Goal: Task Accomplishment & Management: Use online tool/utility

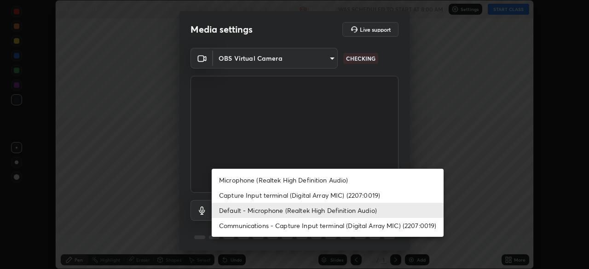
scroll to position [269, 589]
click at [255, 183] on li "Microphone (Realtek High Definition Audio)" at bounding box center [328, 180] width 232 height 15
type input "596642b751d8d0027b016c771bf2e341865489ee3c6395a207e1f5bbaf1c2065"
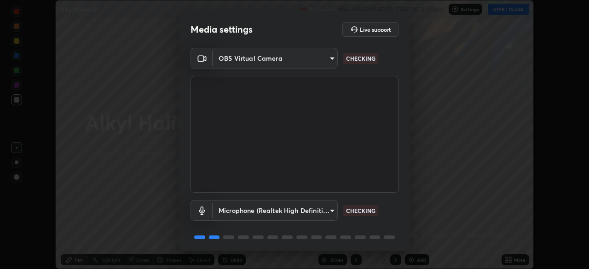
scroll to position [33, 0]
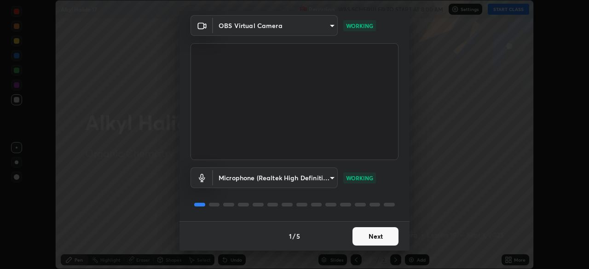
click at [368, 235] on button "Next" at bounding box center [376, 236] width 46 height 18
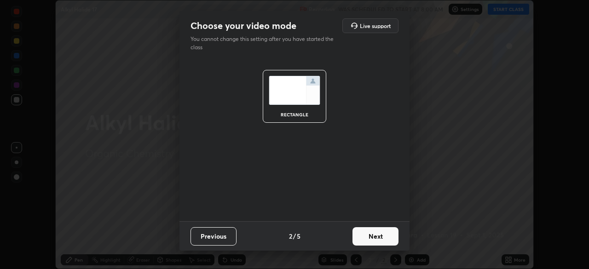
click at [367, 236] on button "Next" at bounding box center [376, 236] width 46 height 18
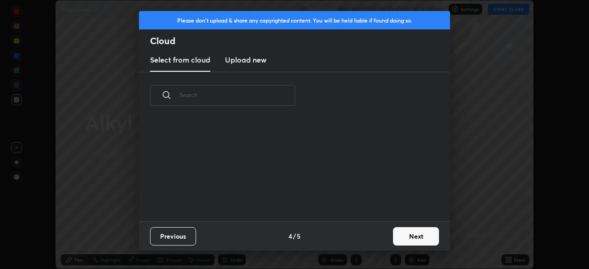
click at [401, 240] on button "Next" at bounding box center [416, 236] width 46 height 18
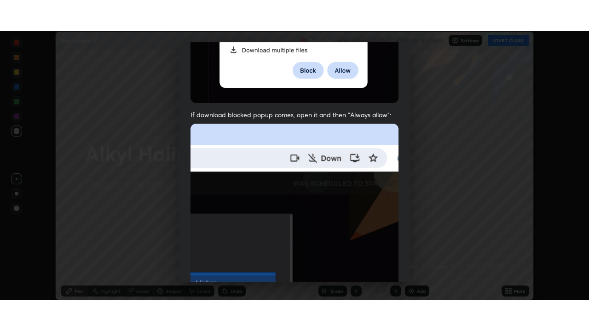
scroll to position [220, 0]
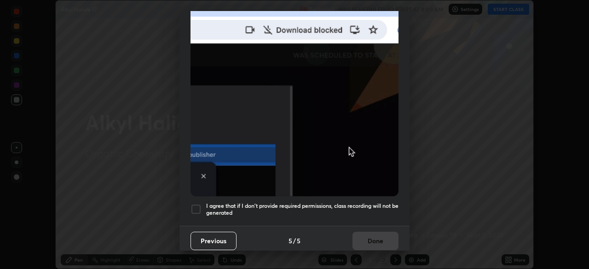
click at [324, 204] on h5 "I agree that if I don't provide required permissions, class recording will not …" at bounding box center [302, 210] width 192 height 14
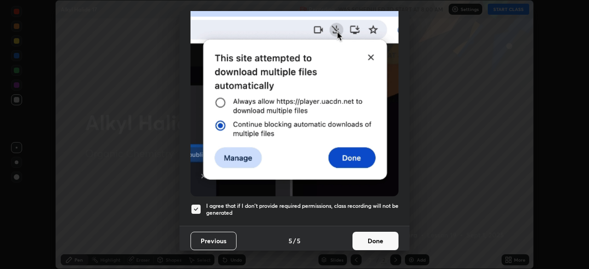
click at [364, 238] on button "Done" at bounding box center [376, 241] width 46 height 18
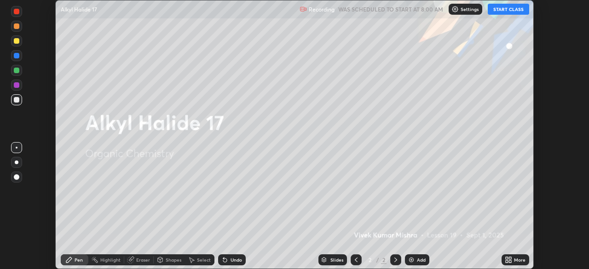
click at [499, 9] on button "START CLASS" at bounding box center [508, 9] width 41 height 11
click at [511, 259] on icon at bounding box center [510, 258] width 2 height 2
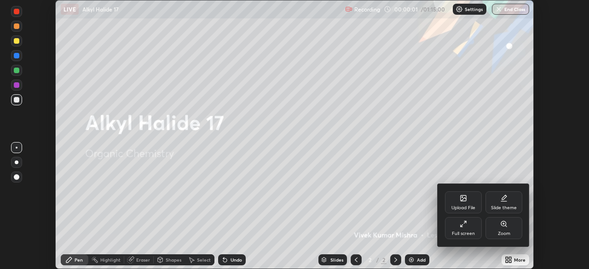
click at [465, 228] on div "Full screen" at bounding box center [463, 228] width 37 height 22
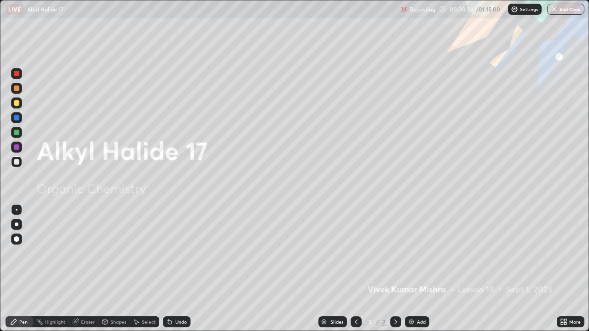
scroll to position [331, 589]
click at [563, 269] on icon at bounding box center [563, 322] width 7 height 7
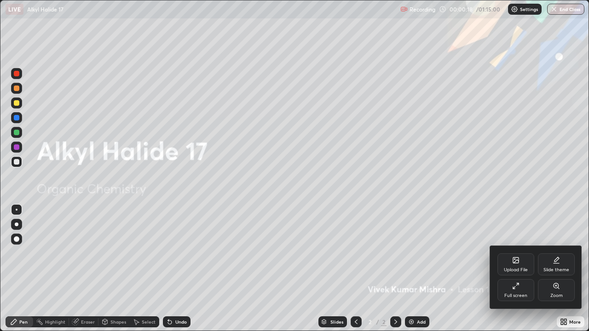
click at [553, 266] on div "Slide theme" at bounding box center [556, 265] width 37 height 22
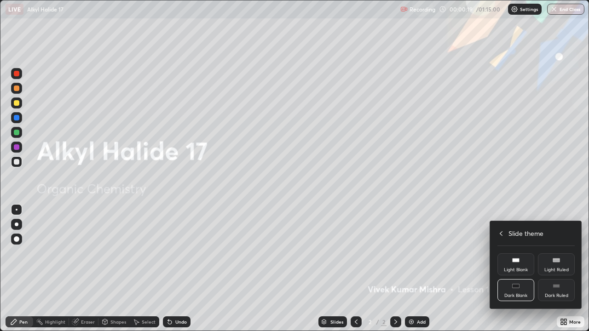
click at [558, 269] on div "Dark Ruled" at bounding box center [556, 290] width 37 height 22
click at [501, 234] on icon at bounding box center [501, 233] width 7 height 7
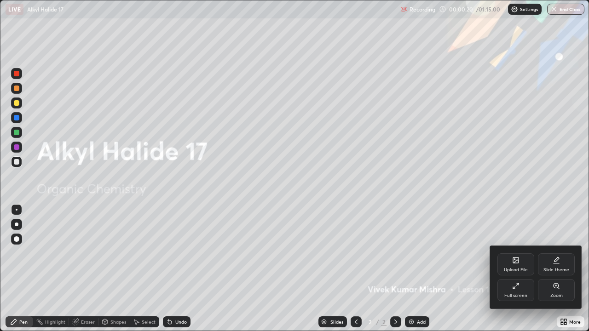
click at [446, 264] on div at bounding box center [294, 165] width 589 height 331
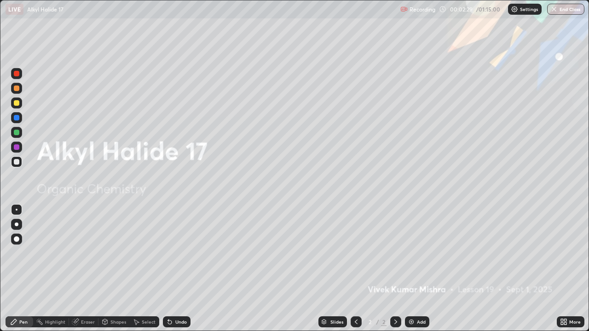
click at [420, 269] on div "Add" at bounding box center [421, 322] width 9 height 5
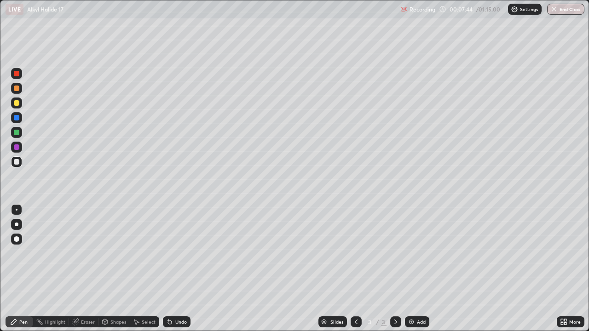
click at [14, 75] on div at bounding box center [17, 74] width 6 height 6
click at [417, 269] on div "Add" at bounding box center [421, 322] width 9 height 5
click at [178, 269] on div "Undo" at bounding box center [181, 322] width 12 height 5
click at [17, 73] on div at bounding box center [17, 74] width 6 height 6
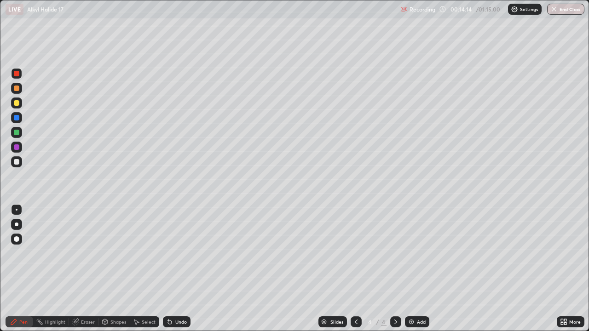
click at [14, 88] on div at bounding box center [17, 89] width 6 height 6
click at [355, 269] on icon at bounding box center [356, 322] width 7 height 7
click at [398, 269] on div at bounding box center [395, 322] width 11 height 11
click at [421, 269] on div "Add" at bounding box center [417, 322] width 24 height 11
click at [16, 162] on div at bounding box center [17, 162] width 6 height 6
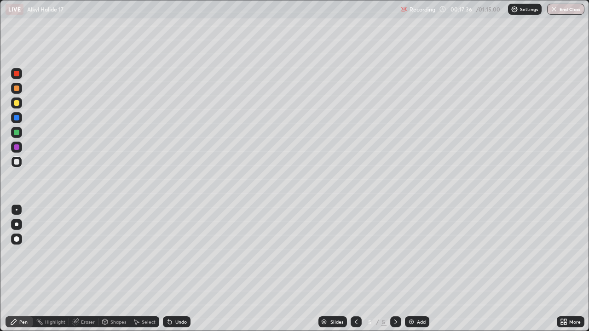
click at [113, 269] on div "Shapes" at bounding box center [118, 322] width 16 height 5
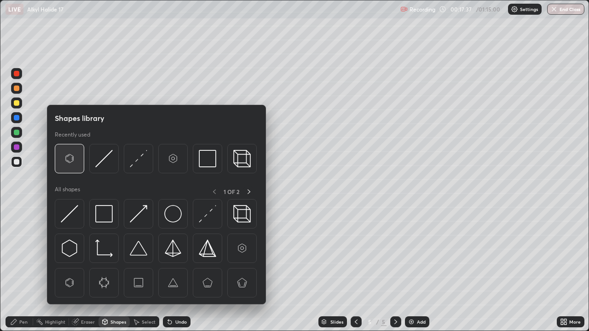
click at [71, 163] on img at bounding box center [69, 158] width 17 height 17
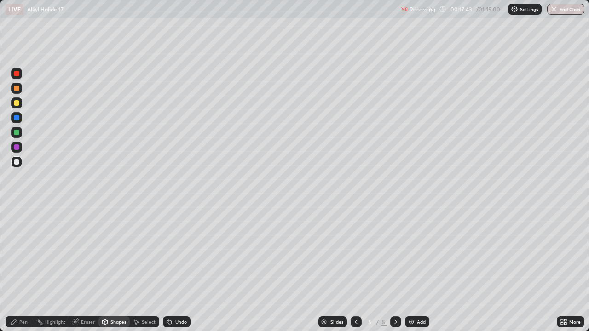
click at [21, 269] on div "Pen" at bounding box center [23, 322] width 8 height 5
click at [179, 269] on div "Undo" at bounding box center [181, 322] width 12 height 5
click at [16, 90] on div at bounding box center [17, 89] width 6 height 6
click at [418, 269] on div "Add" at bounding box center [417, 322] width 24 height 11
click at [168, 269] on icon at bounding box center [168, 320] width 1 height 1
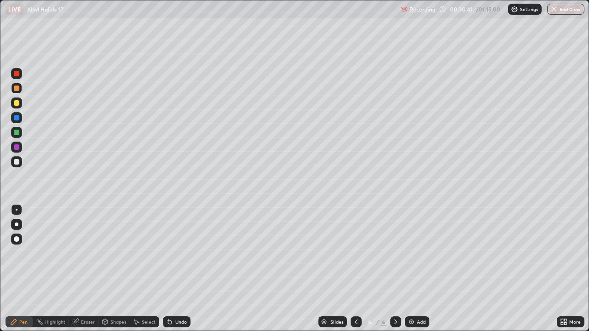
click at [168, 269] on icon at bounding box center [168, 320] width 1 height 1
click at [16, 148] on div at bounding box center [17, 148] width 6 height 6
click at [415, 269] on div "Add" at bounding box center [417, 322] width 24 height 11
click at [18, 133] on div at bounding box center [17, 133] width 6 height 6
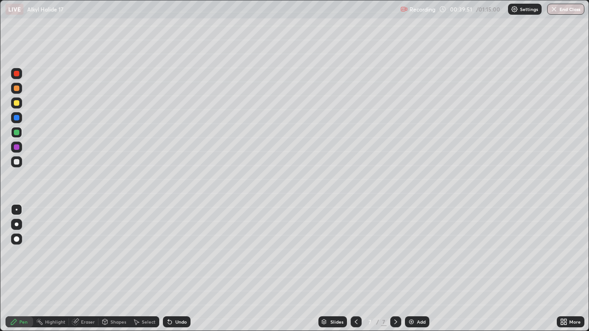
click at [176, 269] on div "Undo" at bounding box center [181, 322] width 12 height 5
click at [422, 269] on div "Add" at bounding box center [421, 322] width 9 height 5
click at [19, 163] on div at bounding box center [17, 162] width 6 height 6
click at [14, 103] on div at bounding box center [17, 103] width 6 height 6
click at [418, 269] on div "Add" at bounding box center [421, 322] width 9 height 5
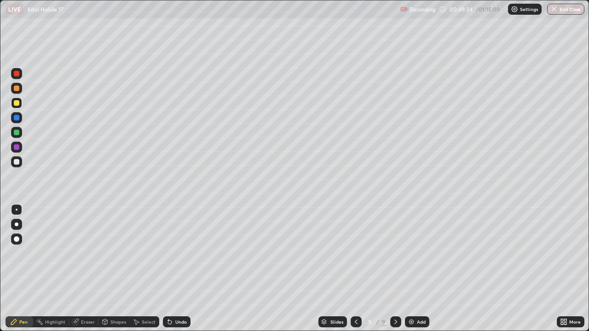
click at [16, 88] on div at bounding box center [17, 89] width 6 height 6
click at [17, 162] on div at bounding box center [17, 162] width 6 height 6
click at [142, 269] on div "Select" at bounding box center [149, 322] width 14 height 5
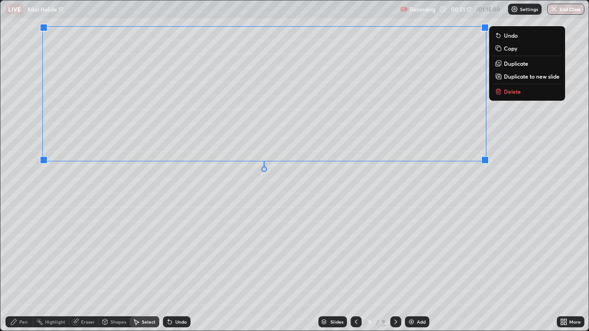
click at [438, 214] on div "0 ° Undo Copy Duplicate Duplicate to new slide Delete" at bounding box center [294, 165] width 588 height 331
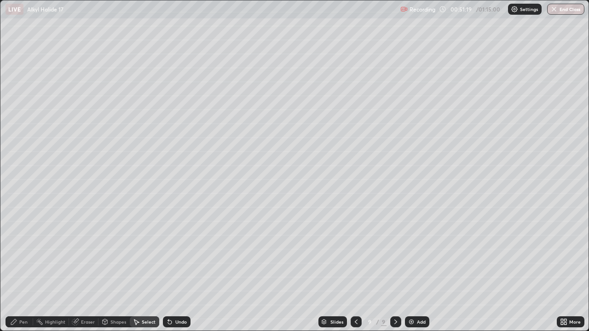
click at [13, 269] on icon at bounding box center [14, 322] width 6 height 6
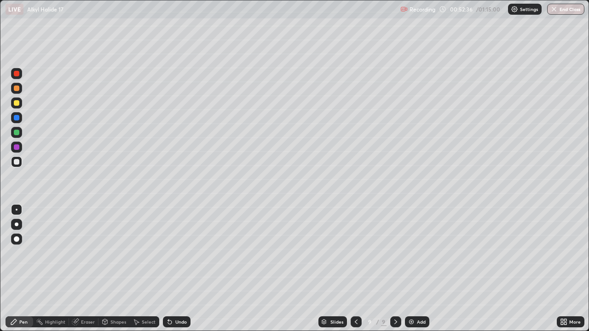
click at [17, 148] on div at bounding box center [17, 148] width 6 height 6
click at [175, 269] on div "Undo" at bounding box center [181, 322] width 12 height 5
click at [418, 269] on div "Add" at bounding box center [421, 322] width 9 height 5
click at [17, 89] on div at bounding box center [17, 89] width 6 height 6
click at [86, 269] on div "Eraser" at bounding box center [88, 322] width 14 height 5
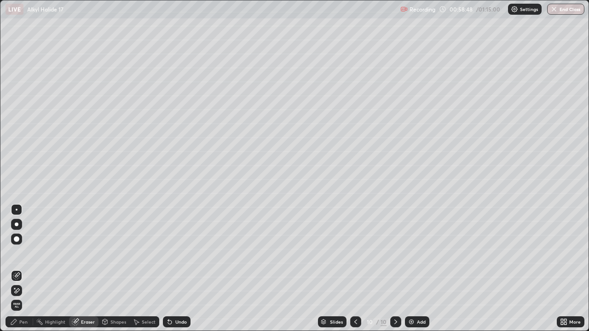
click at [22, 269] on div "Pen" at bounding box center [23, 322] width 8 height 5
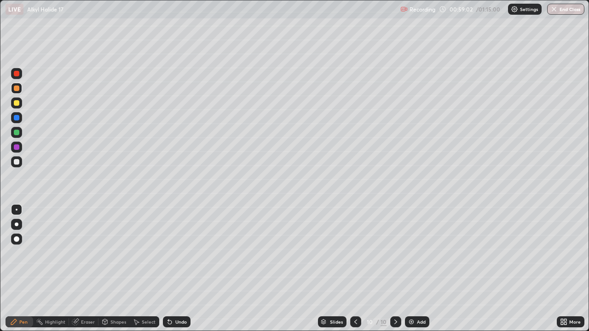
click at [182, 269] on div "Undo" at bounding box center [177, 322] width 28 height 11
click at [12, 129] on div at bounding box center [16, 132] width 11 height 11
click at [16, 163] on div at bounding box center [17, 162] width 6 height 6
click at [140, 269] on div "Select" at bounding box center [144, 322] width 29 height 11
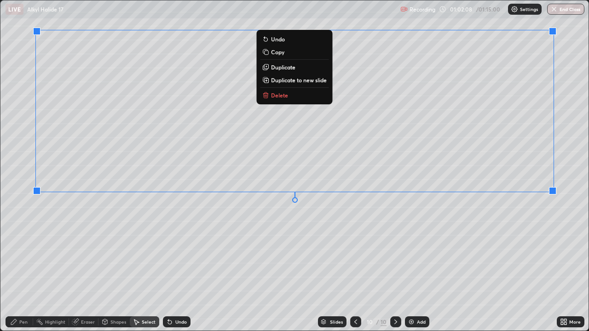
click at [509, 244] on div "0 ° Undo Copy Duplicate Duplicate to new slide Delete" at bounding box center [294, 165] width 588 height 331
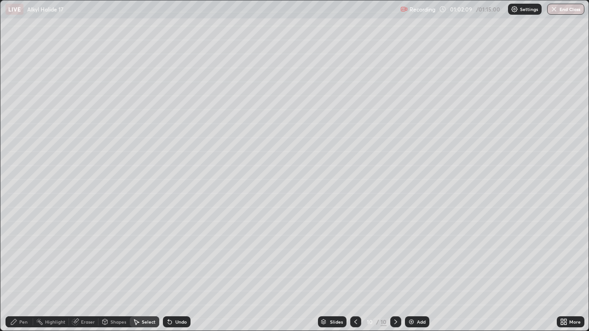
click at [17, 269] on icon at bounding box center [13, 322] width 7 height 7
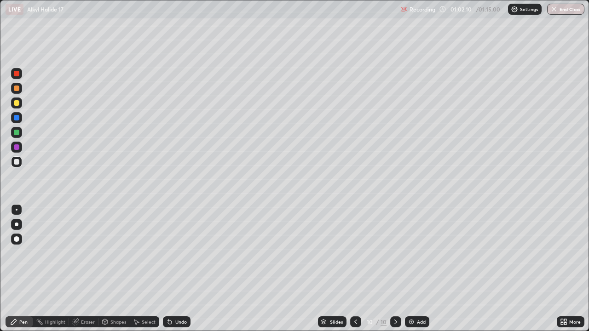
click at [15, 163] on div at bounding box center [17, 162] width 6 height 6
click at [12, 146] on div at bounding box center [16, 147] width 11 height 11
click at [17, 162] on div at bounding box center [17, 162] width 6 height 6
click at [416, 269] on div "Add" at bounding box center [417, 322] width 24 height 11
click at [178, 269] on div "Undo" at bounding box center [177, 322] width 28 height 11
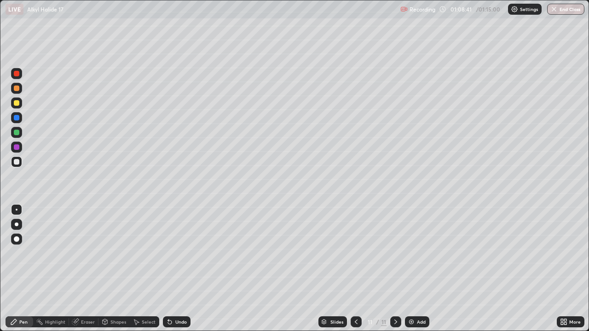
click at [14, 104] on div at bounding box center [17, 103] width 6 height 6
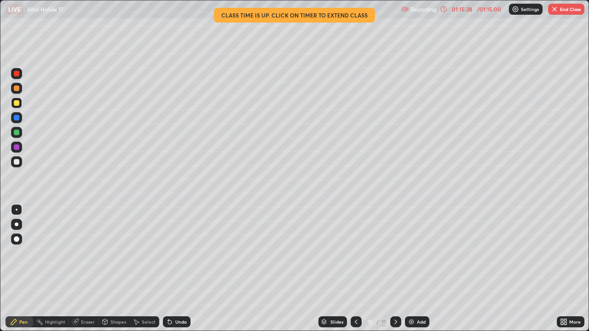
click at [562, 8] on button "End Class" at bounding box center [566, 9] width 36 height 11
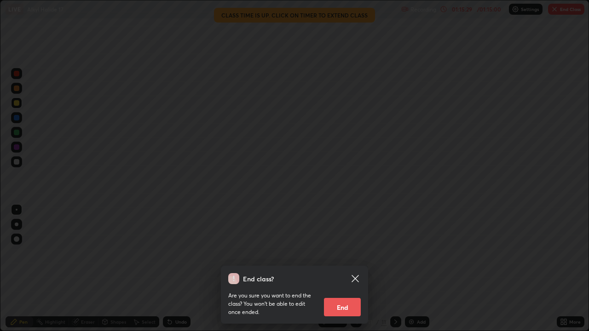
click at [345, 269] on button "End" at bounding box center [342, 307] width 37 height 18
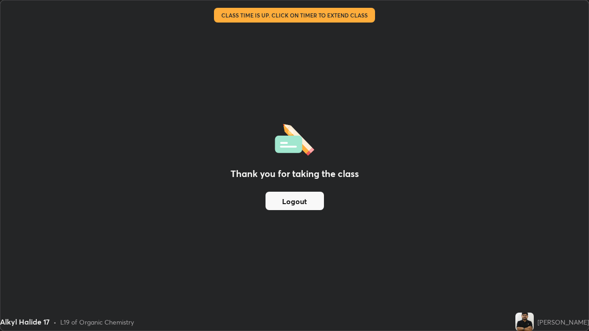
click at [305, 200] on button "Logout" at bounding box center [295, 201] width 58 height 18
click at [303, 202] on button "Logout" at bounding box center [295, 201] width 58 height 18
